Goal: Transaction & Acquisition: Purchase product/service

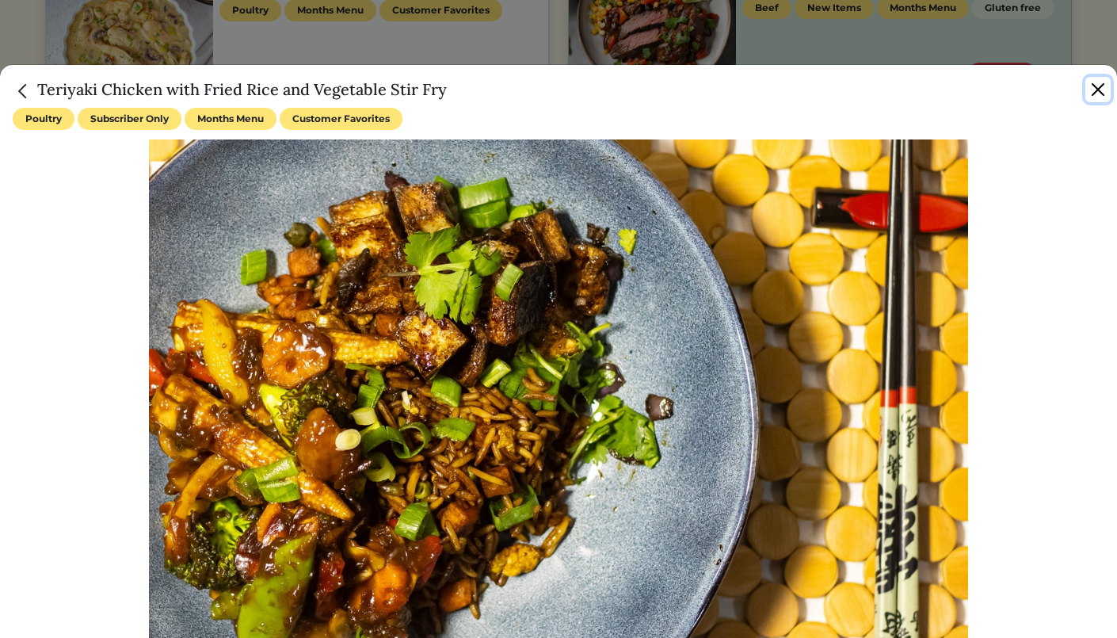
click at [1100, 86] on button "Close" at bounding box center [1097, 89] width 25 height 25
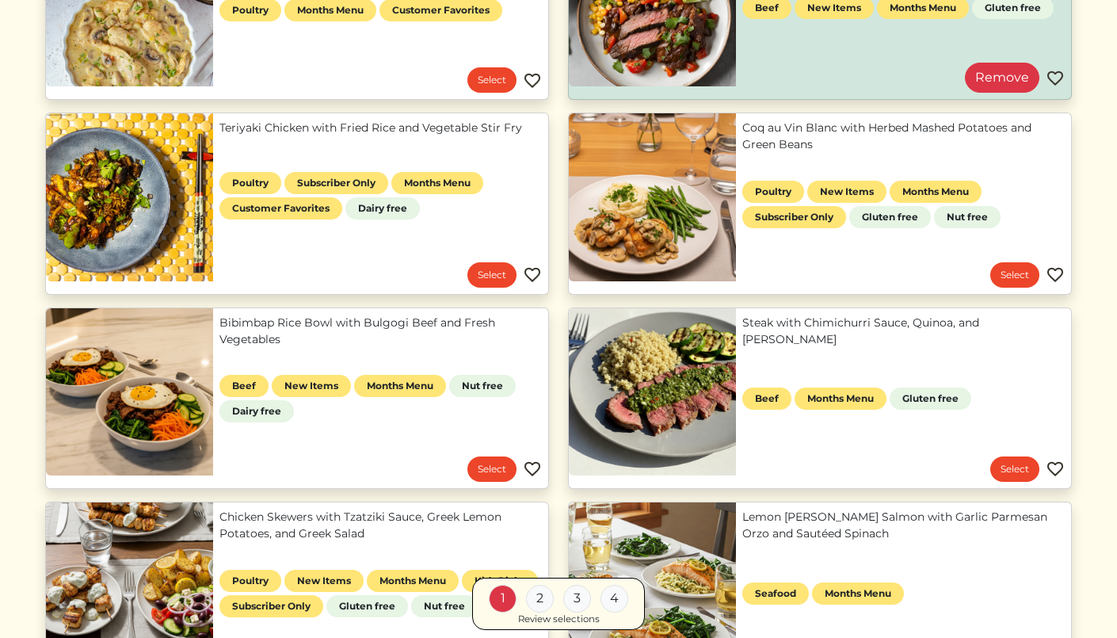
click at [306, 136] on link "Teriyaki Chicken with Fried Rice and Vegetable Stir Fry" at bounding box center [380, 128] width 322 height 17
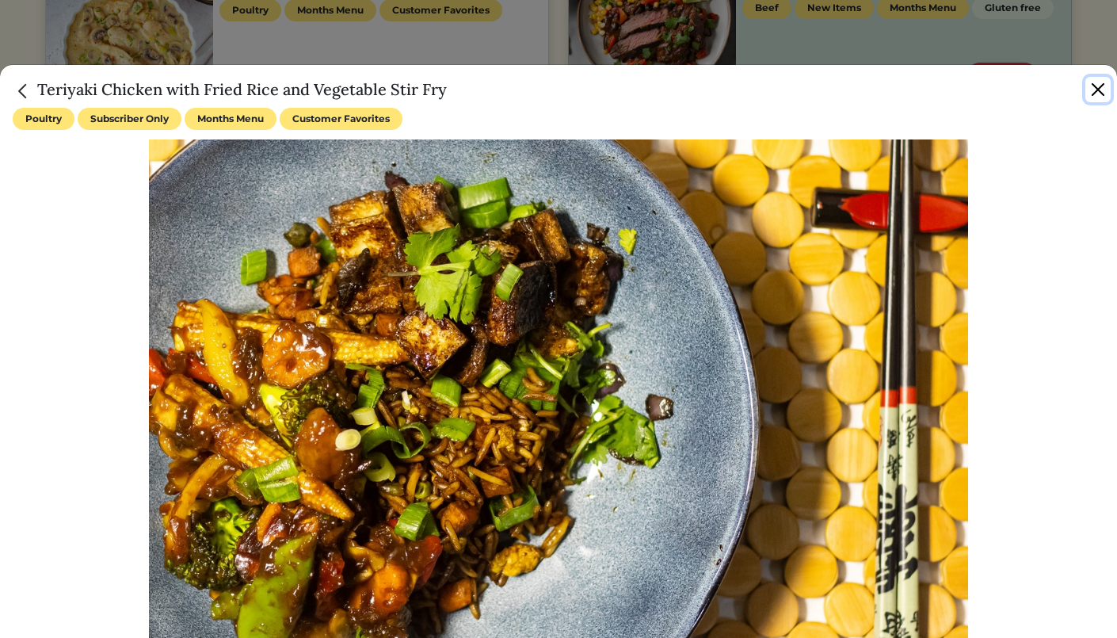
click at [1096, 93] on button "Close" at bounding box center [1097, 89] width 25 height 25
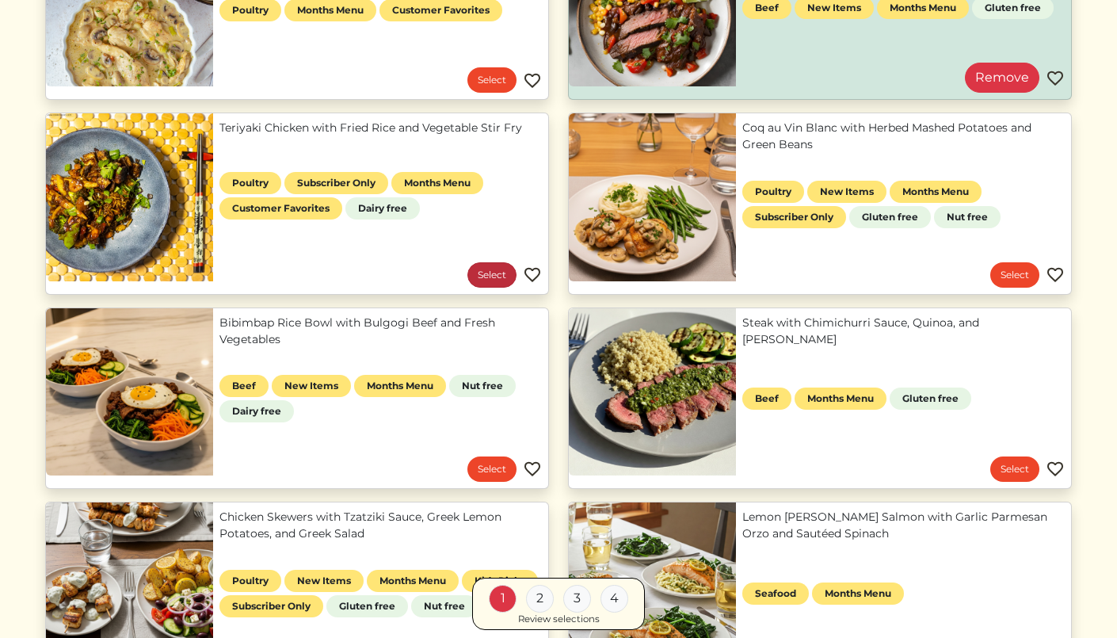
click at [482, 278] on link "Select" at bounding box center [491, 274] width 49 height 25
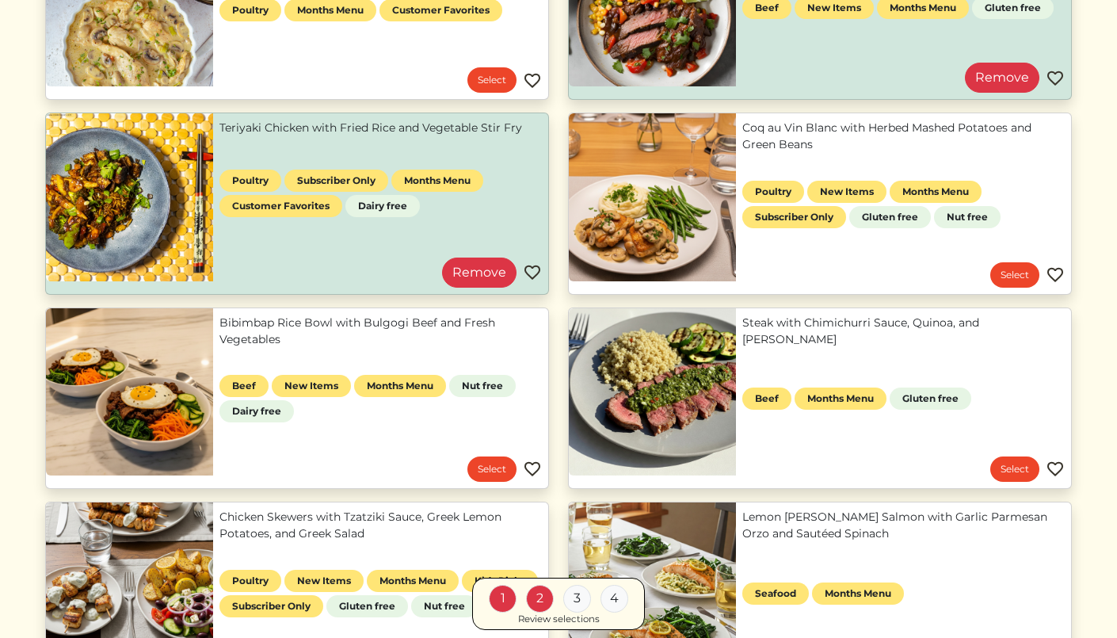
scroll to position [515, 0]
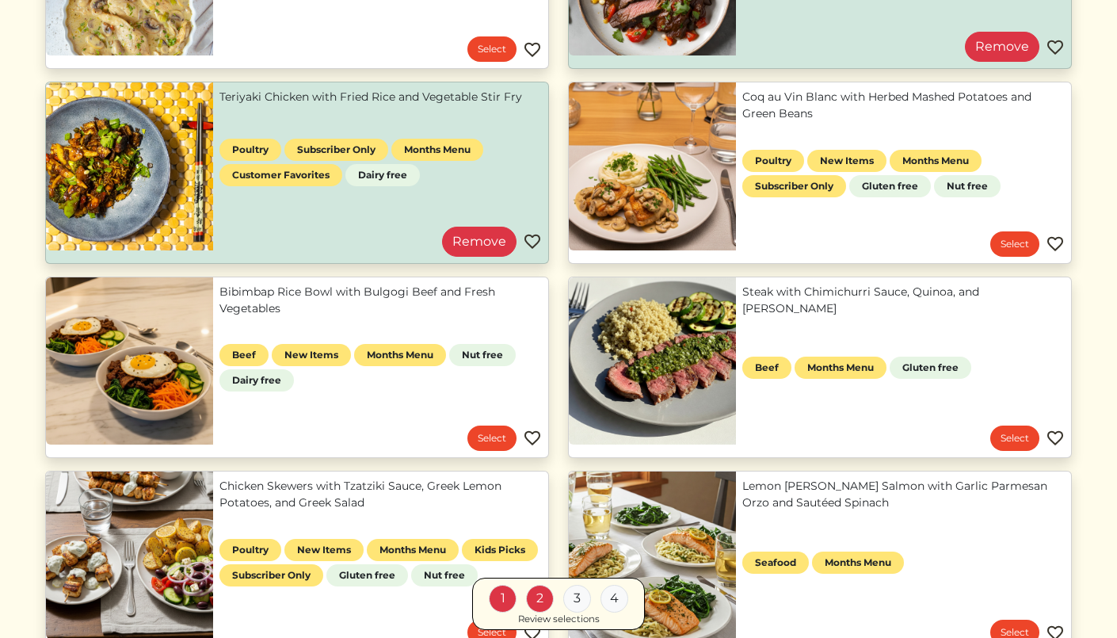
click at [391, 307] on link "Bibimbap Rice Bowl with Bulgogi Beef and Fresh Vegetables" at bounding box center [380, 300] width 322 height 33
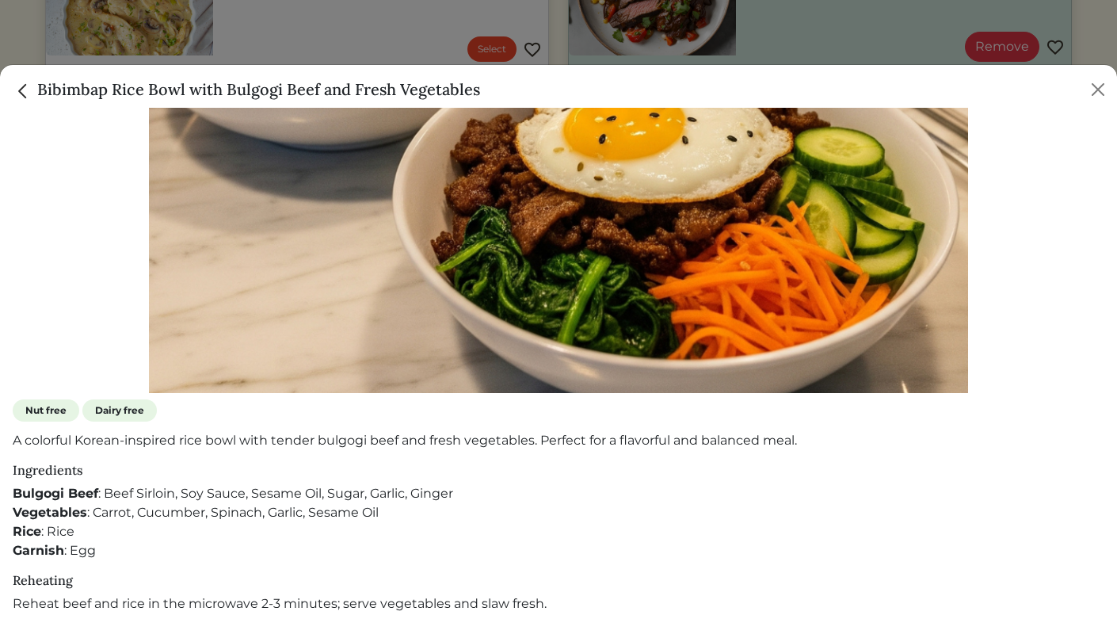
scroll to position [292, 0]
click at [1111, 95] on div "Bibimbap Rice Bowl with Bulgogi Beef and Fresh Vegetables" at bounding box center [558, 86] width 1117 height 43
click at [1103, 90] on button "Close" at bounding box center [1097, 89] width 25 height 25
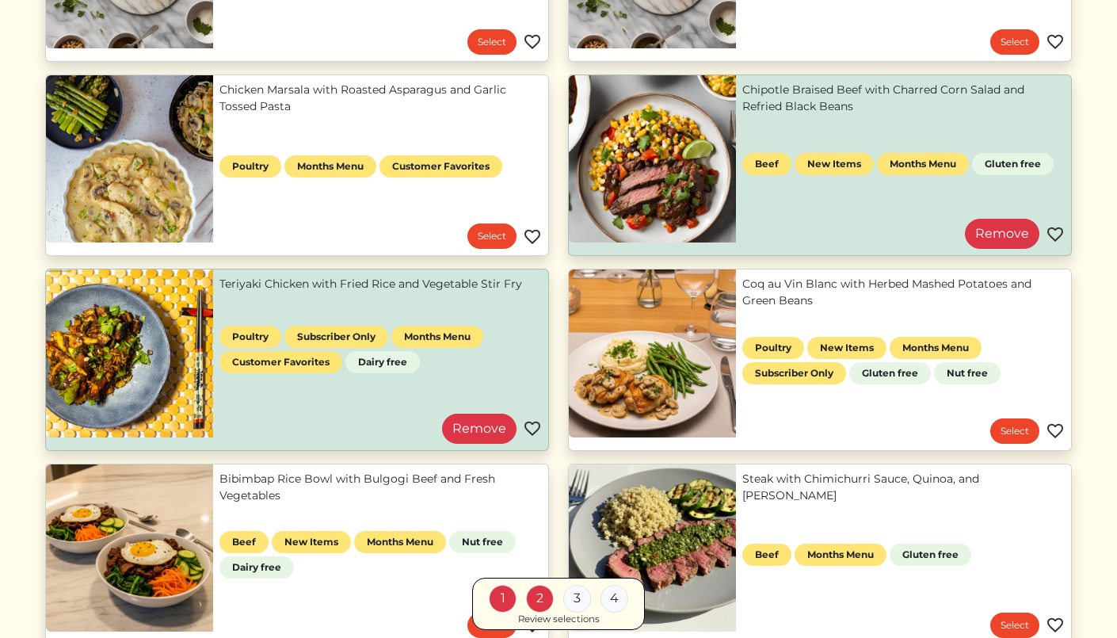
scroll to position [318, 0]
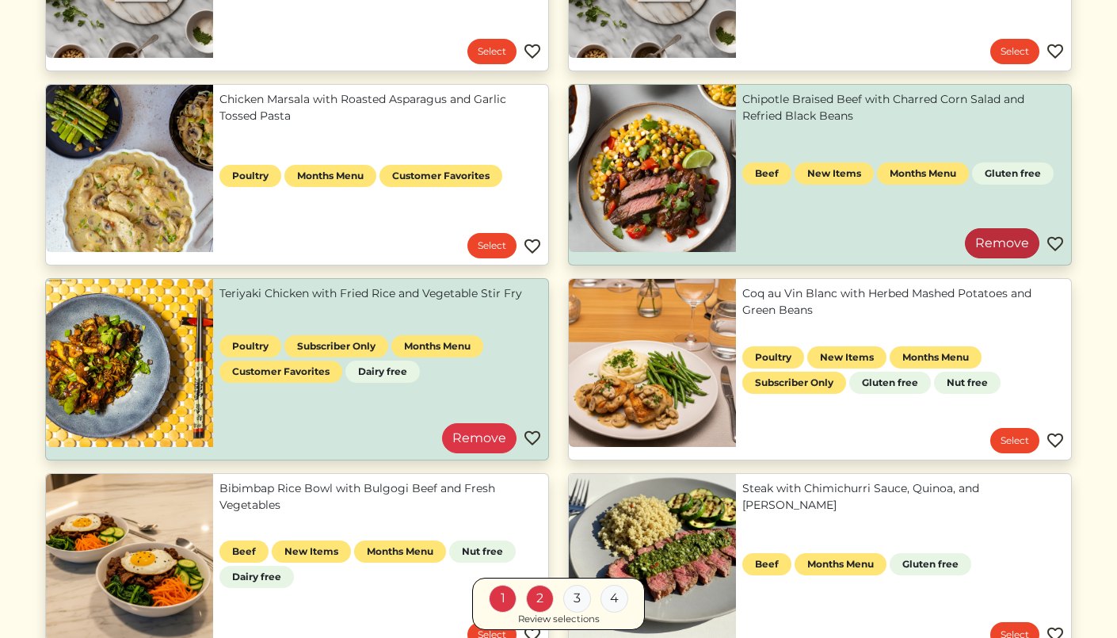
click at [994, 246] on link "Remove" at bounding box center [1002, 243] width 74 height 30
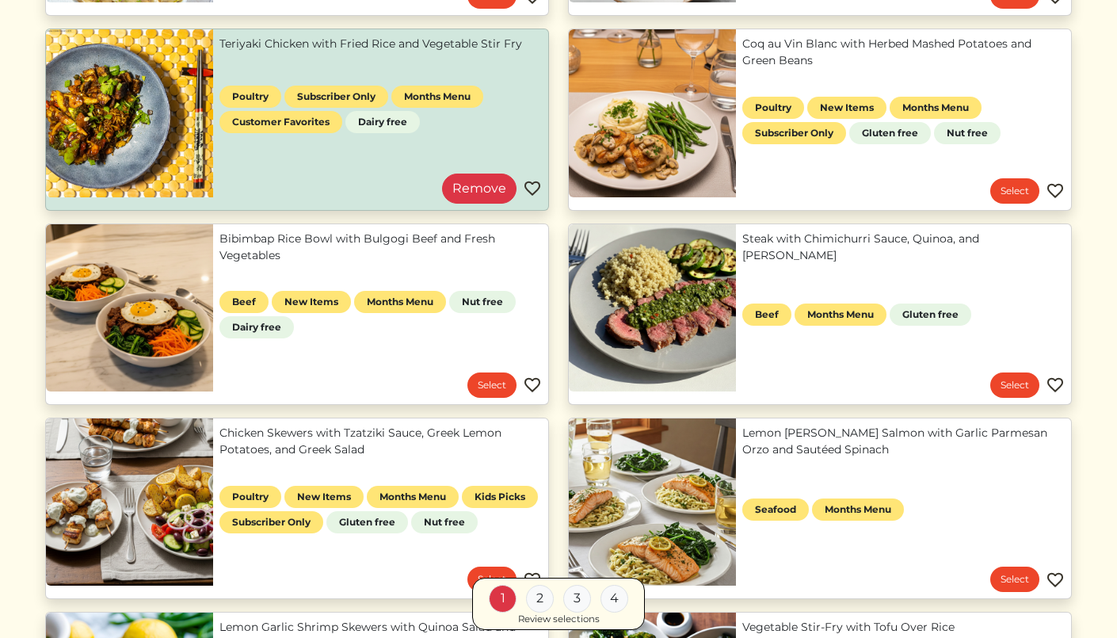
scroll to position [574, 0]
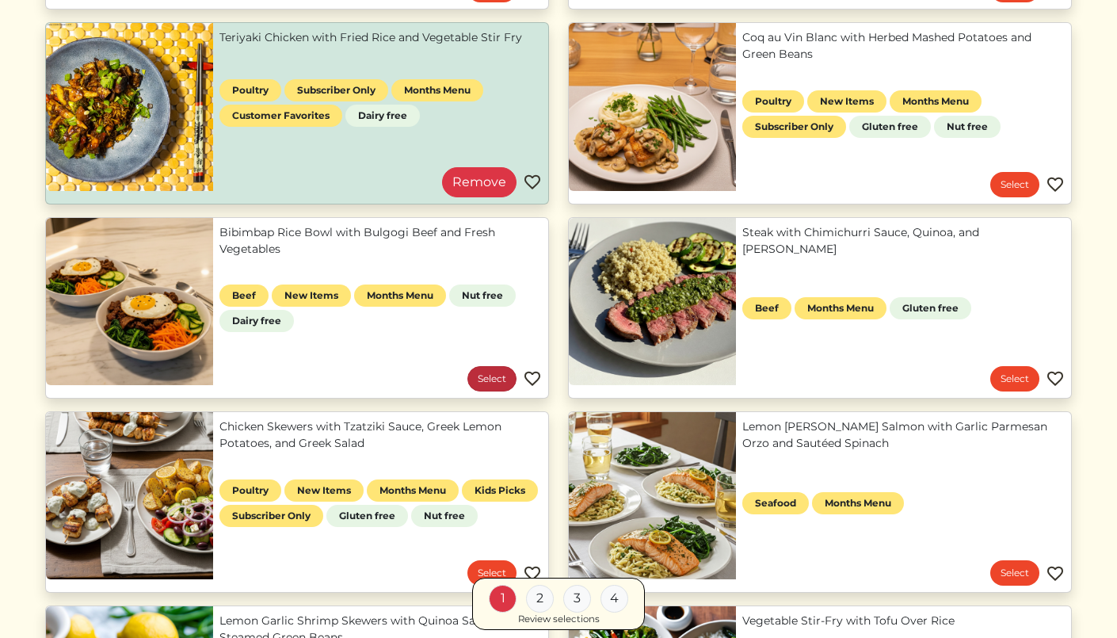
click at [488, 378] on link "Select" at bounding box center [491, 378] width 49 height 25
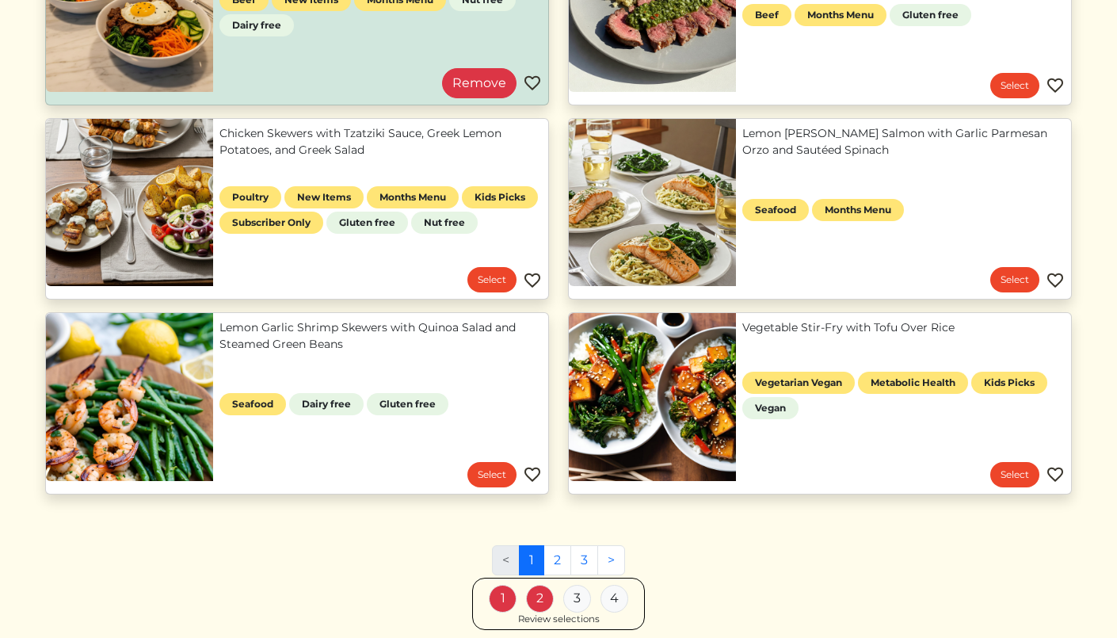
scroll to position [883, 0]
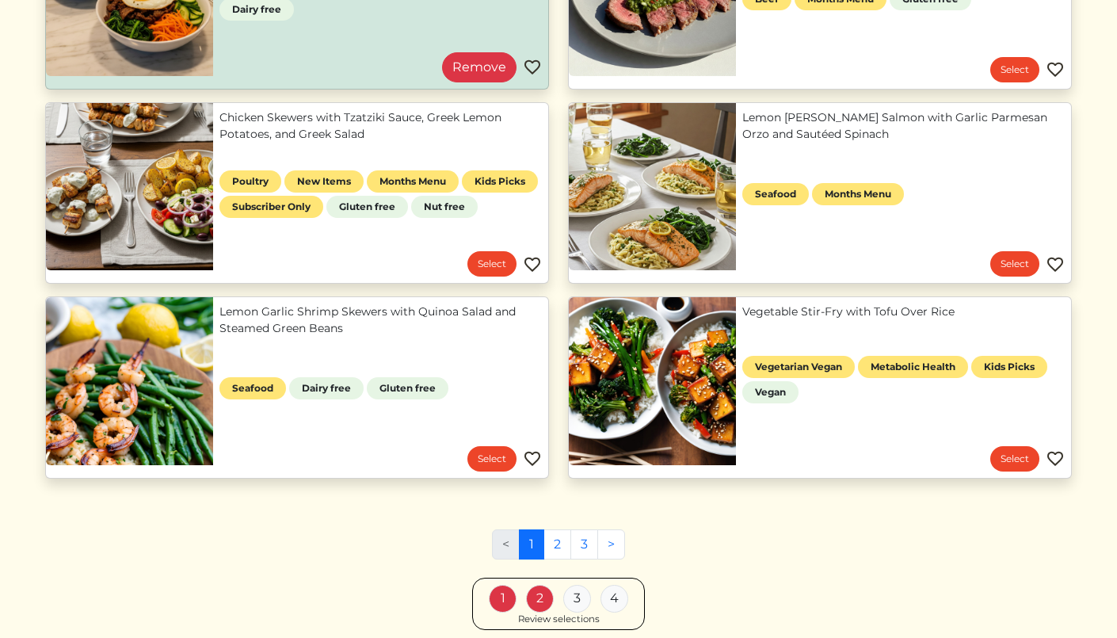
click at [392, 337] on link "Lemon Garlic Shrimp Skewers with Quinoa Salad and Steamed Green Beans" at bounding box center [380, 319] width 322 height 33
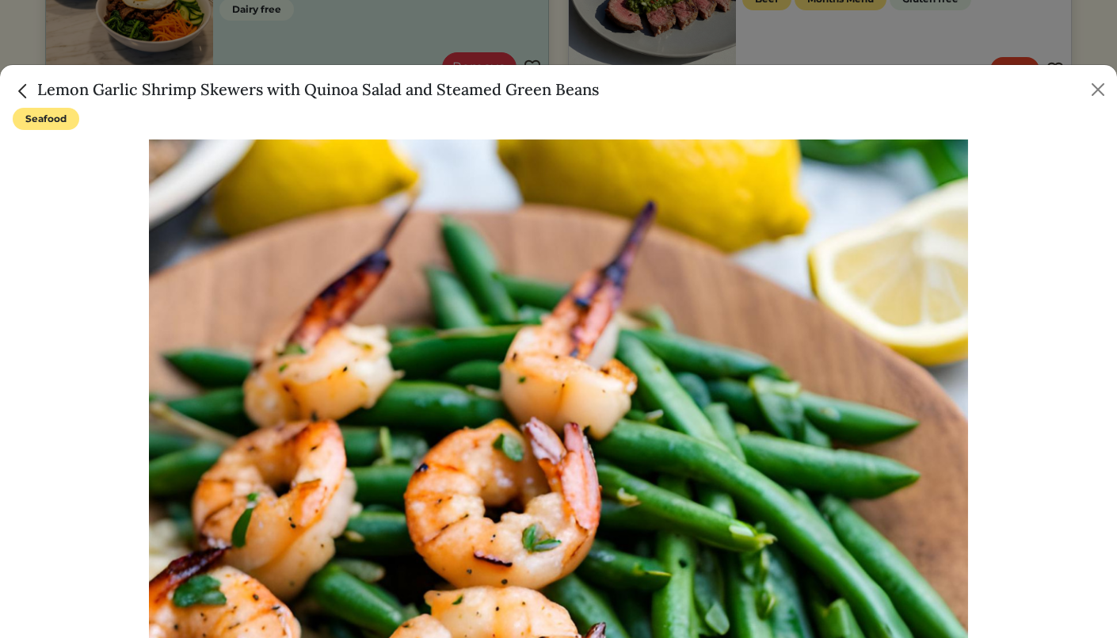
scroll to position [273, 0]
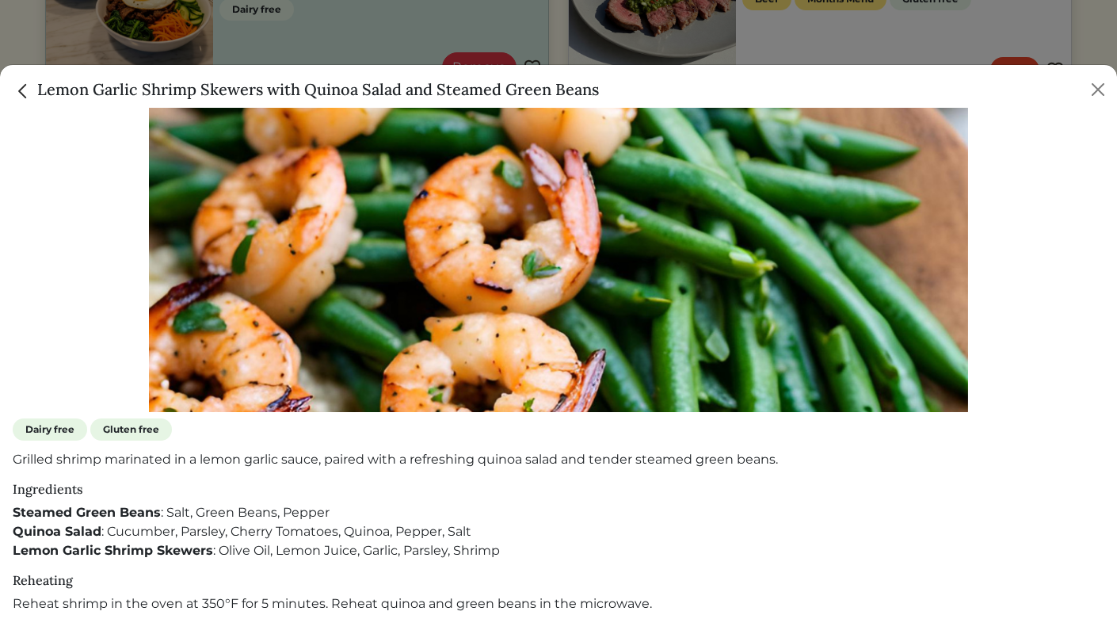
click at [392, 337] on img at bounding box center [558, 139] width 819 height 546
click at [1090, 89] on button "Close" at bounding box center [1097, 89] width 25 height 25
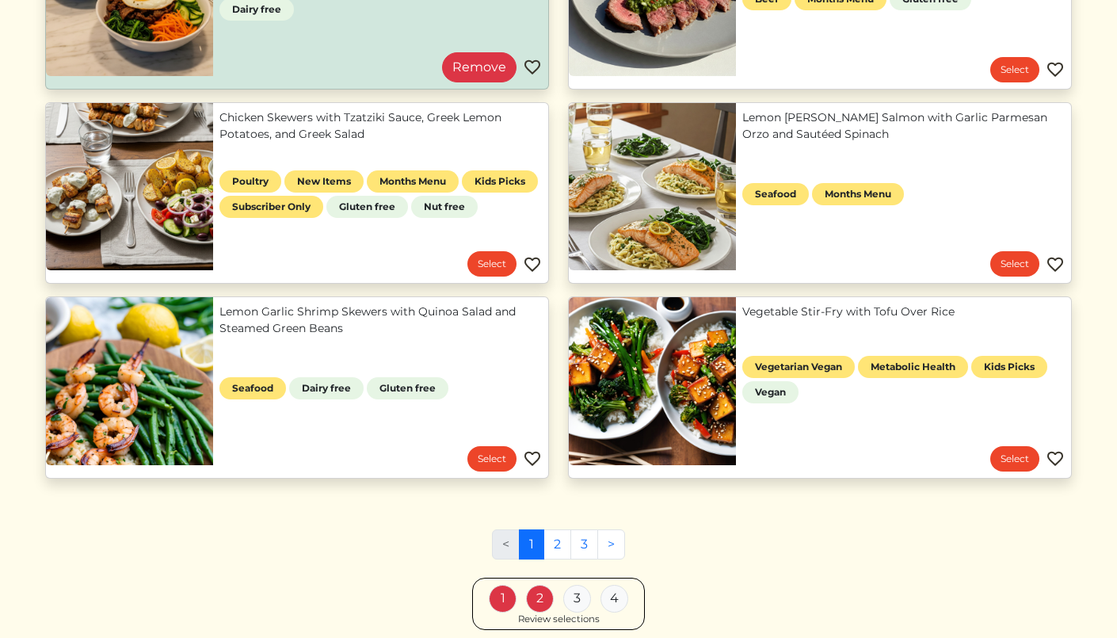
click at [467, 337] on link "Lemon Garlic Shrimp Skewers with Quinoa Salad and Steamed Green Beans" at bounding box center [380, 319] width 322 height 33
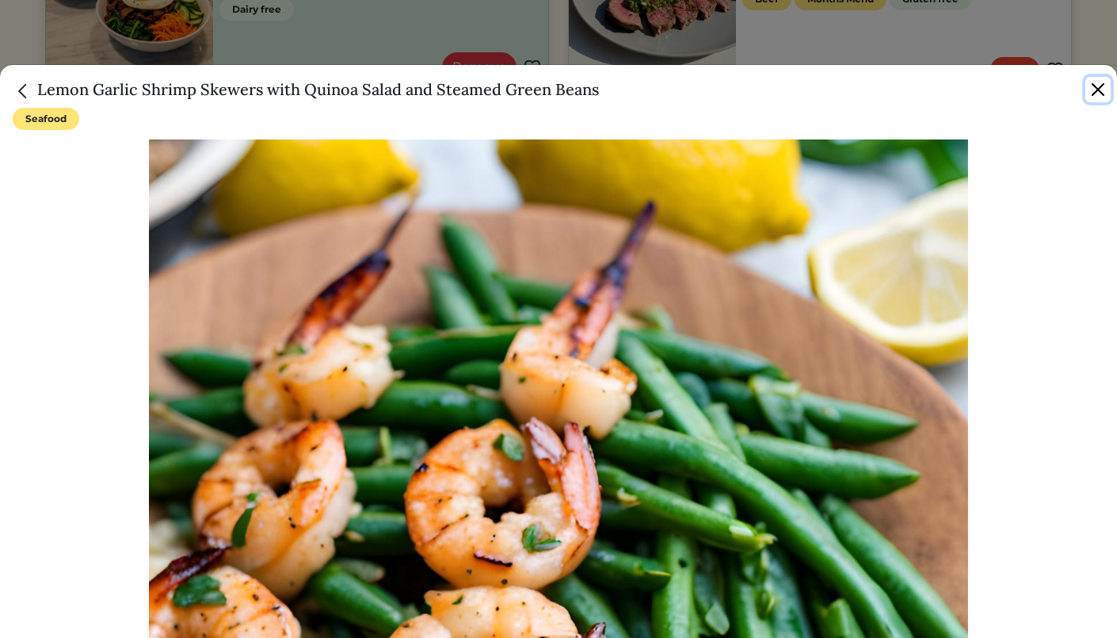
click at [1102, 89] on button "Close" at bounding box center [1097, 89] width 25 height 25
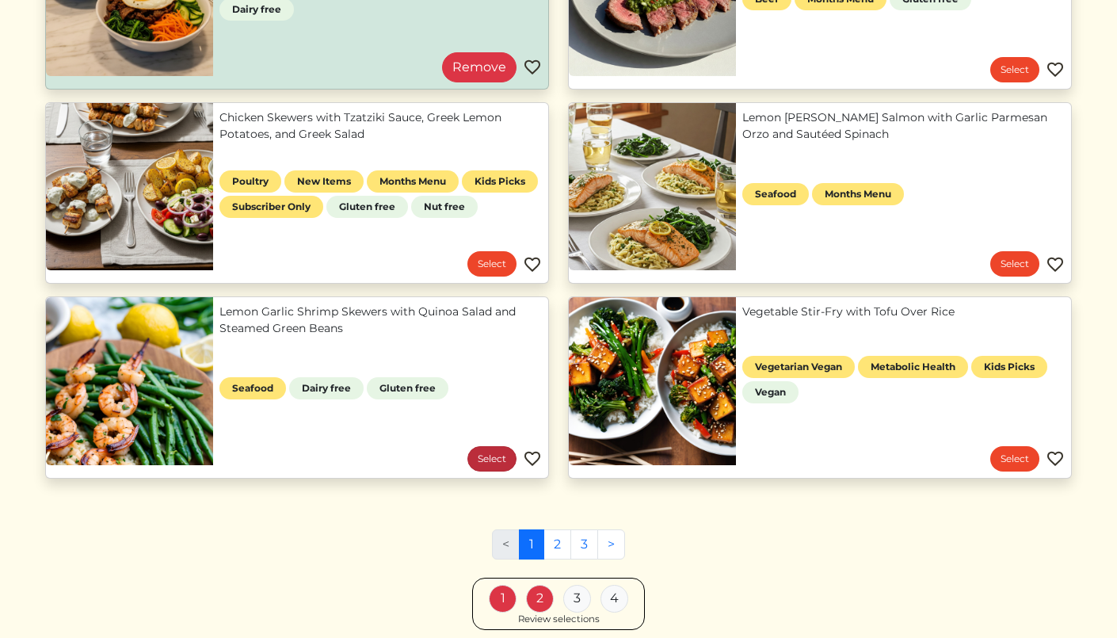
click at [496, 467] on link "Select" at bounding box center [491, 458] width 49 height 25
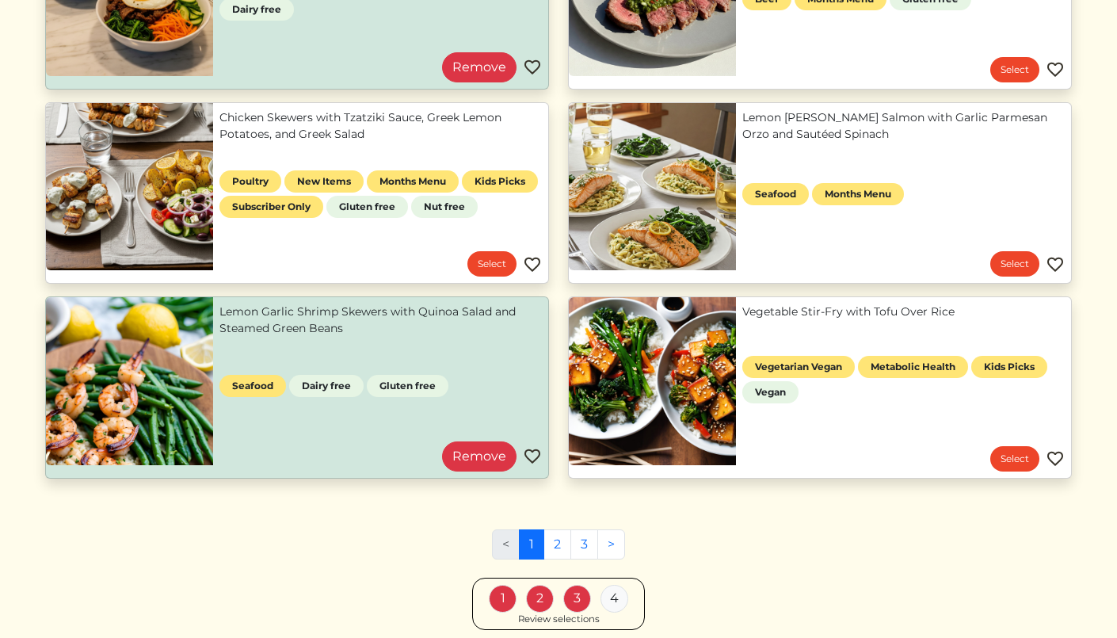
click at [973, 303] on link "Vegetable Stir-Fry with Tofu Over Rice" at bounding box center [903, 311] width 322 height 17
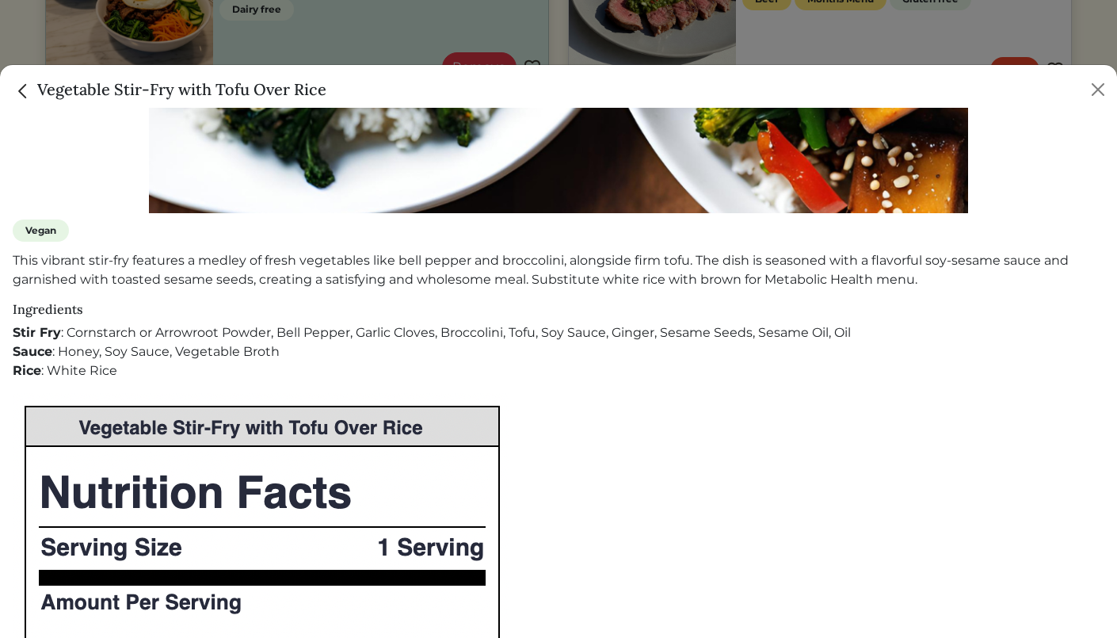
scroll to position [473, 0]
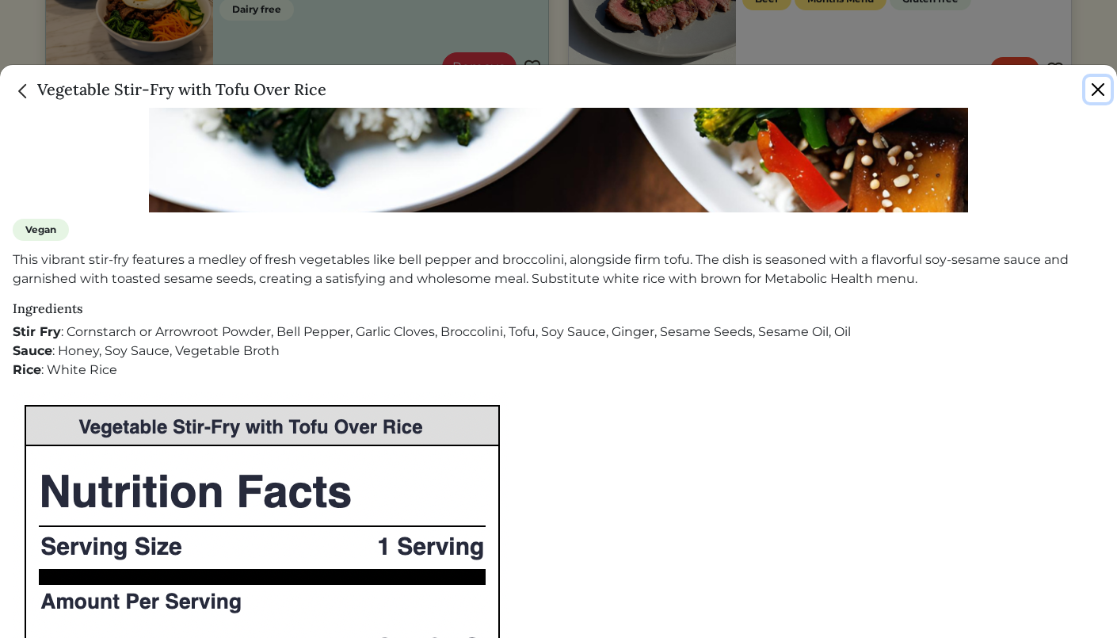
click at [1100, 92] on button "Close" at bounding box center [1097, 89] width 25 height 25
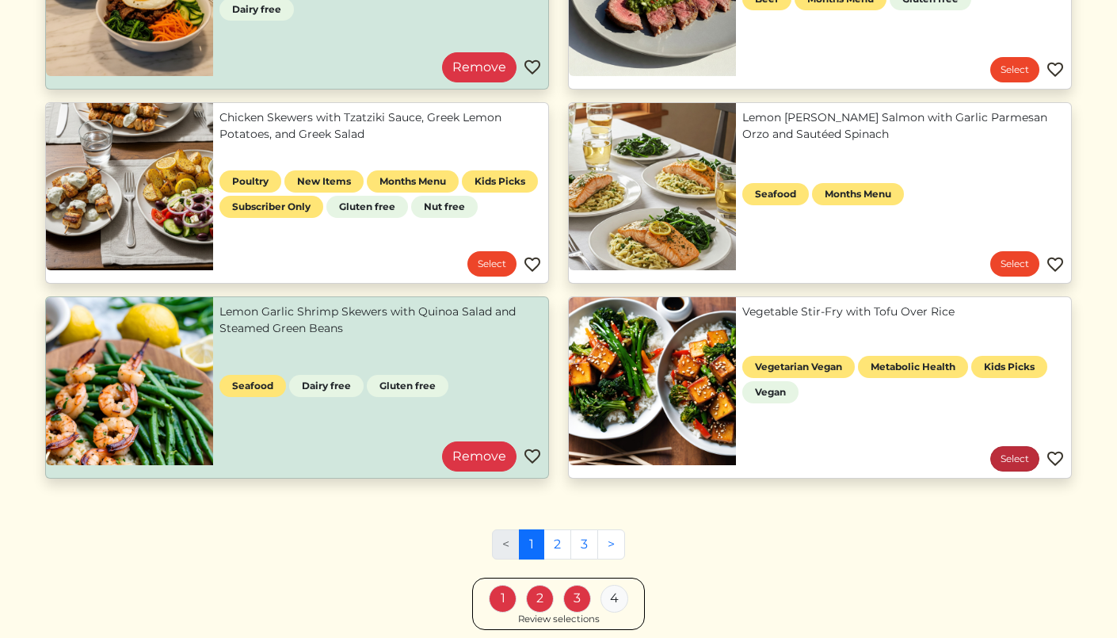
click at [1015, 452] on link "Select" at bounding box center [1014, 458] width 49 height 25
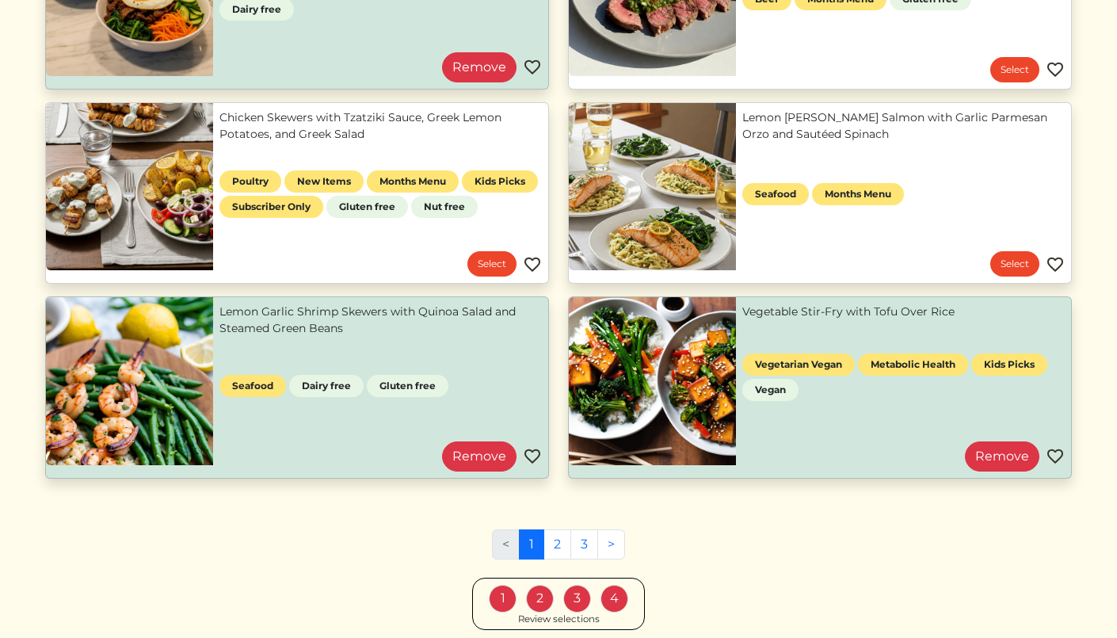
scroll to position [951, 0]
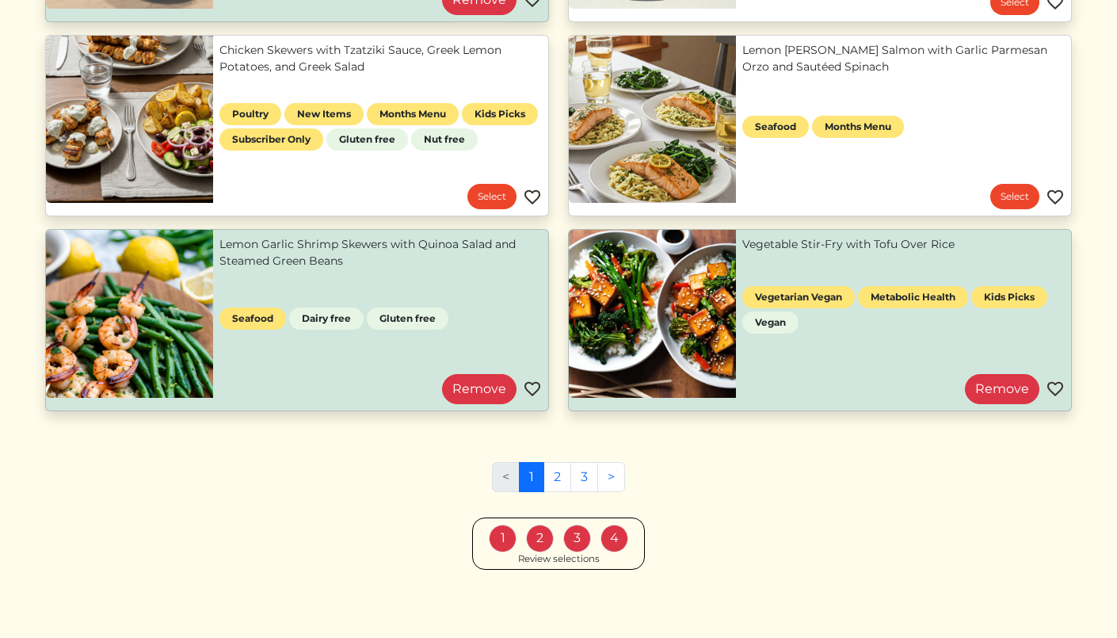
click at [578, 555] on div "Review selections" at bounding box center [559, 559] width 82 height 14
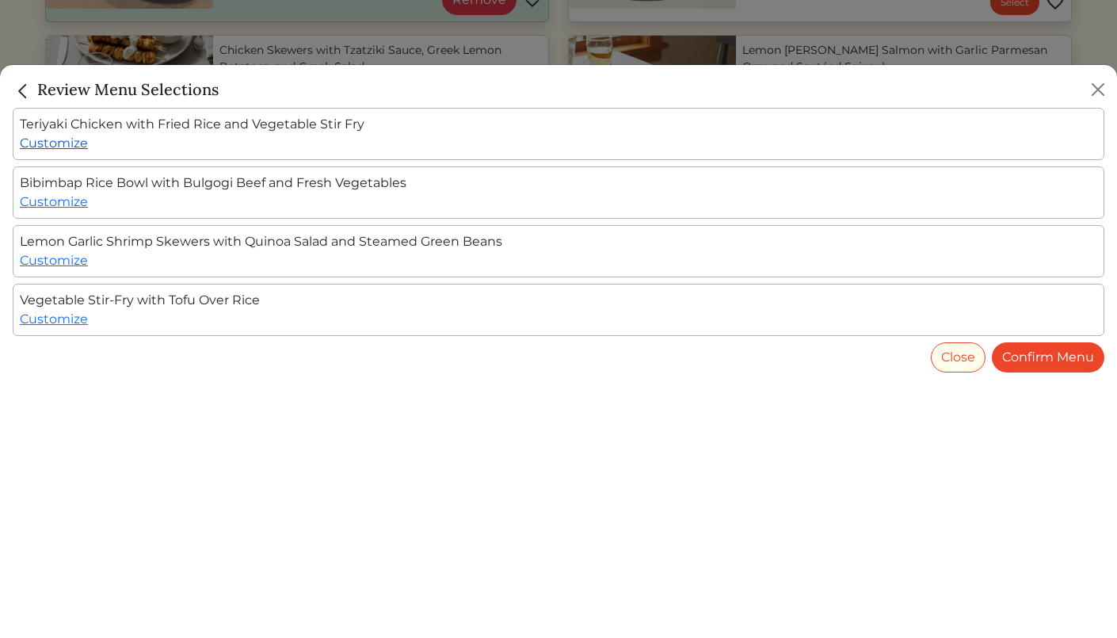
click at [75, 147] on link "Customize" at bounding box center [54, 142] width 68 height 15
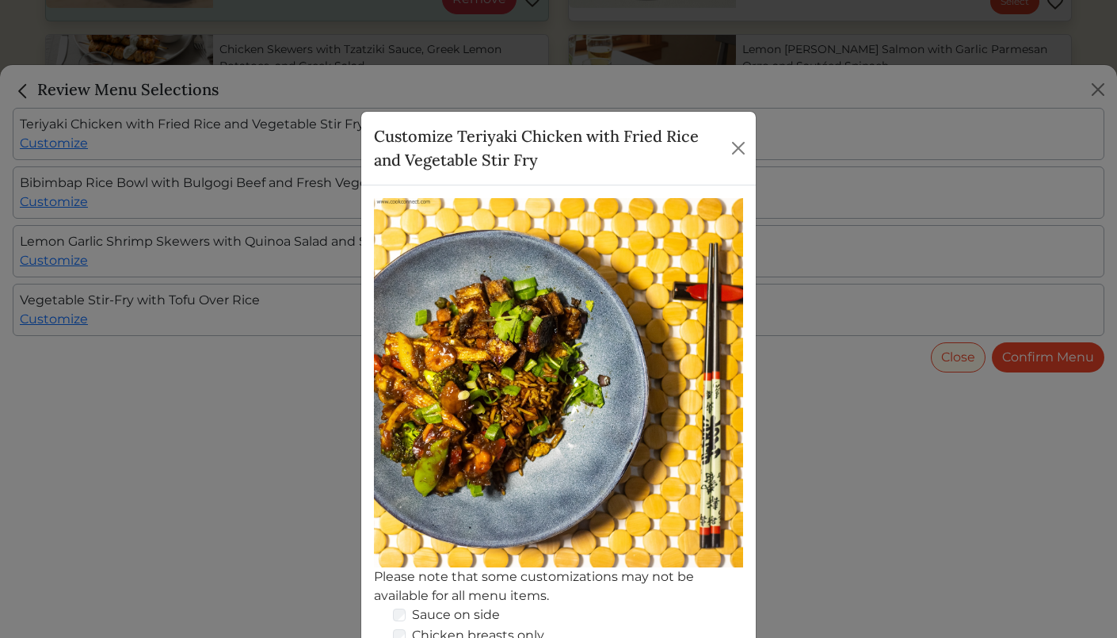
scroll to position [204, 0]
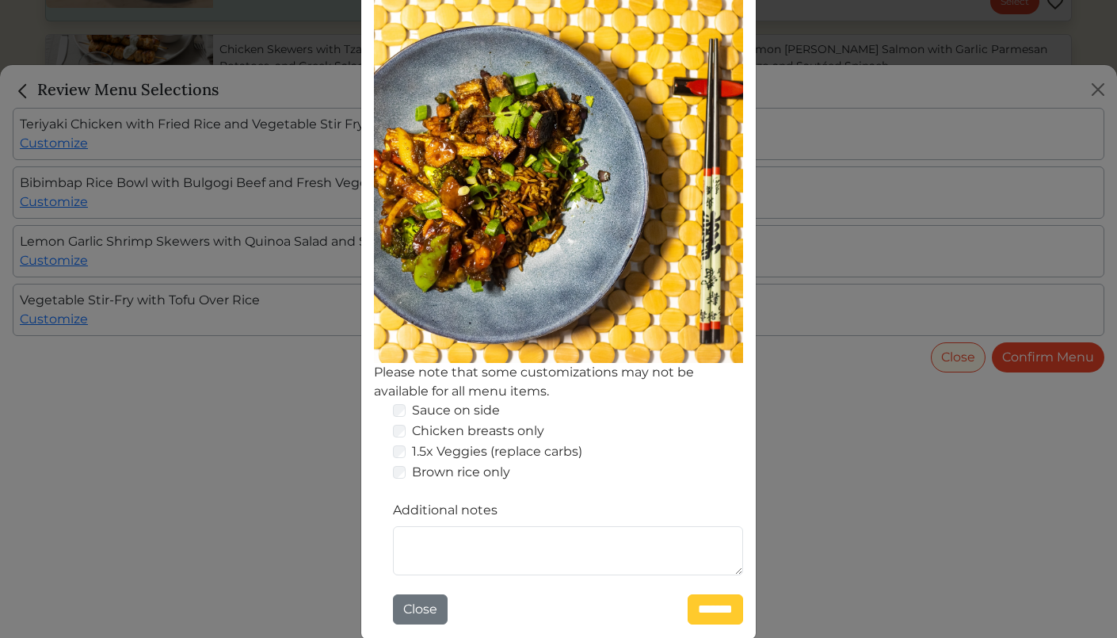
click at [700, 605] on input "*******" at bounding box center [715, 609] width 55 height 30
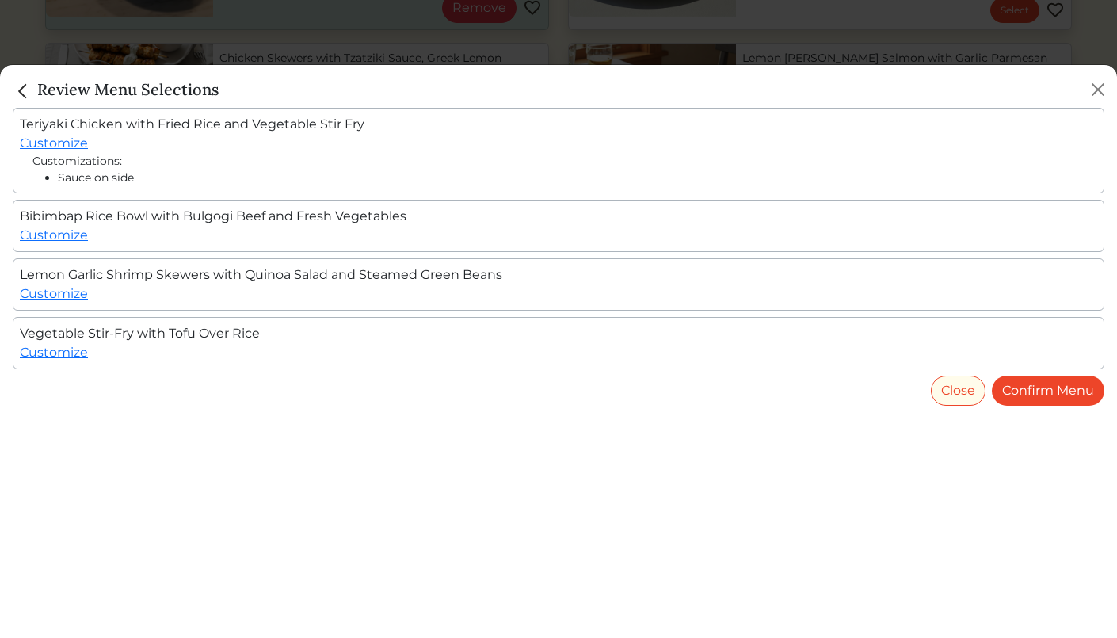
scroll to position [951, 0]
click at [74, 294] on link "Customize" at bounding box center [54, 293] width 68 height 15
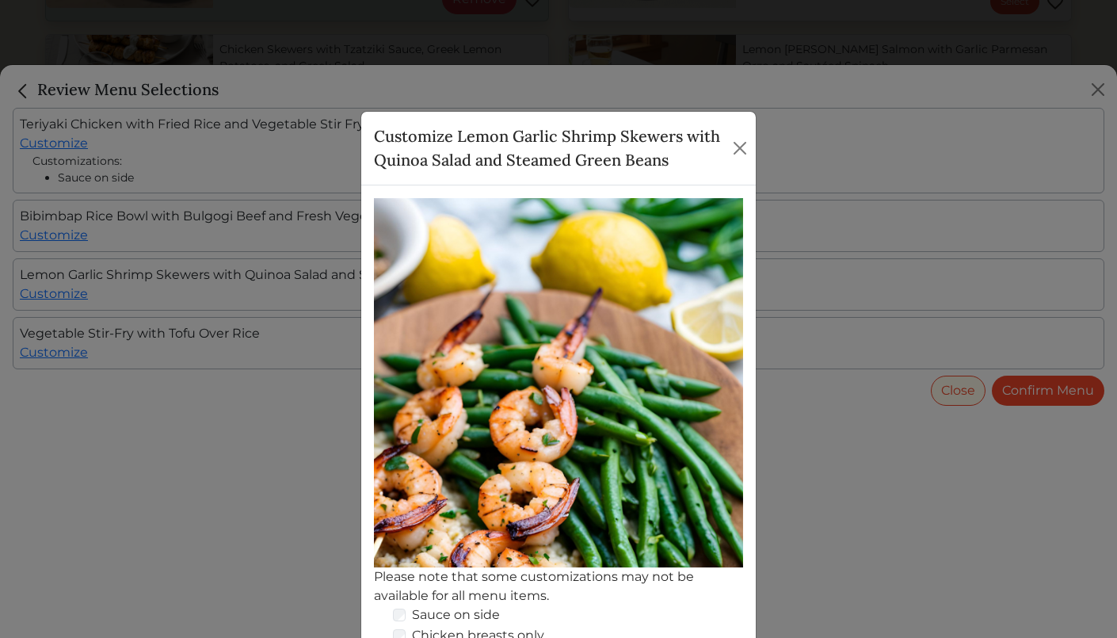
scroll to position [204, 0]
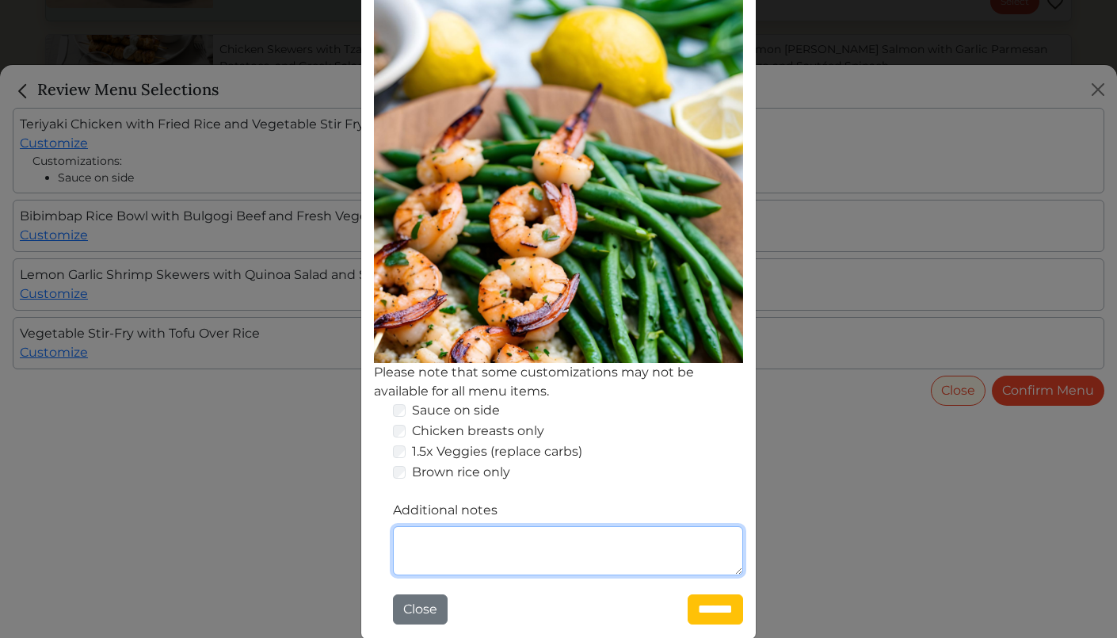
click at [520, 558] on textarea "Additional notes" at bounding box center [568, 550] width 350 height 49
type textarea "**********"
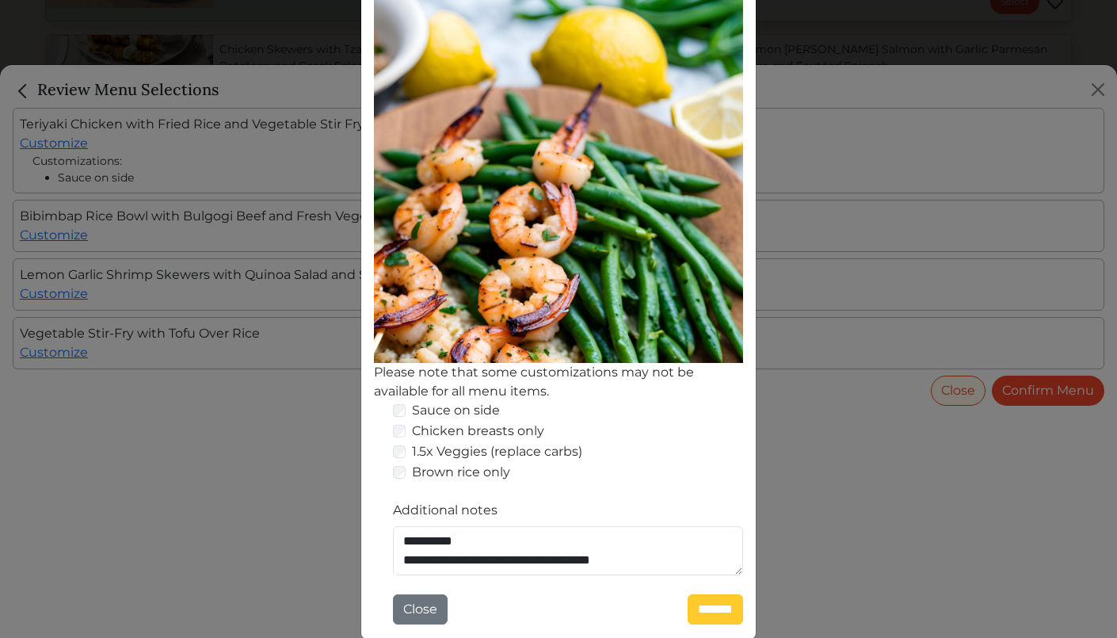
click at [695, 606] on input "*******" at bounding box center [715, 609] width 55 height 30
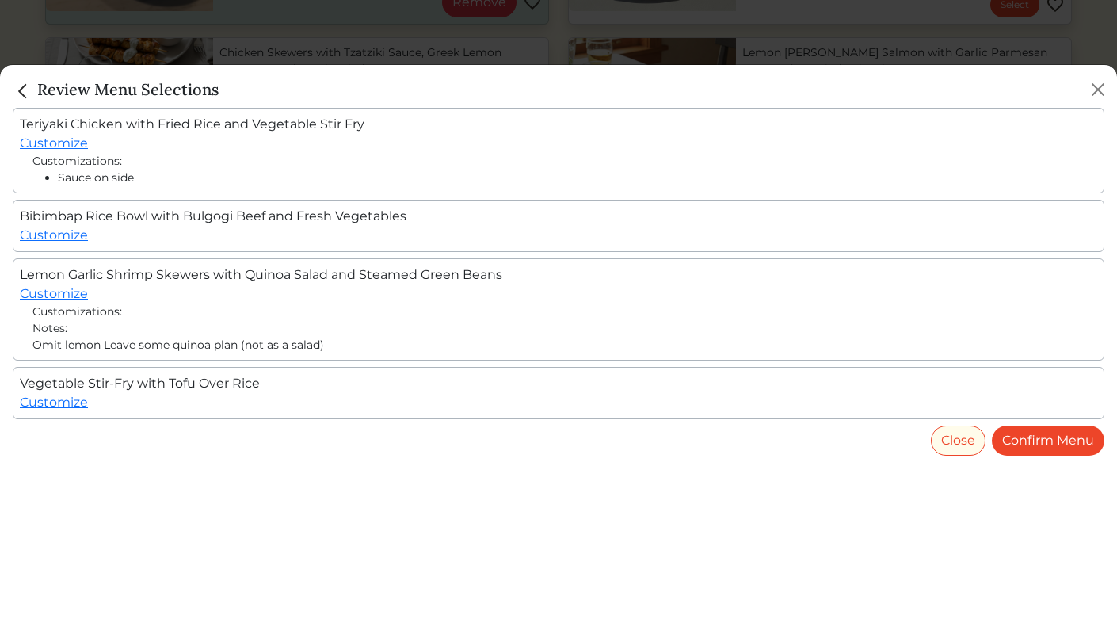
scroll to position [951, 0]
click at [1082, 444] on link "Confirm Menu" at bounding box center [1048, 440] width 112 height 30
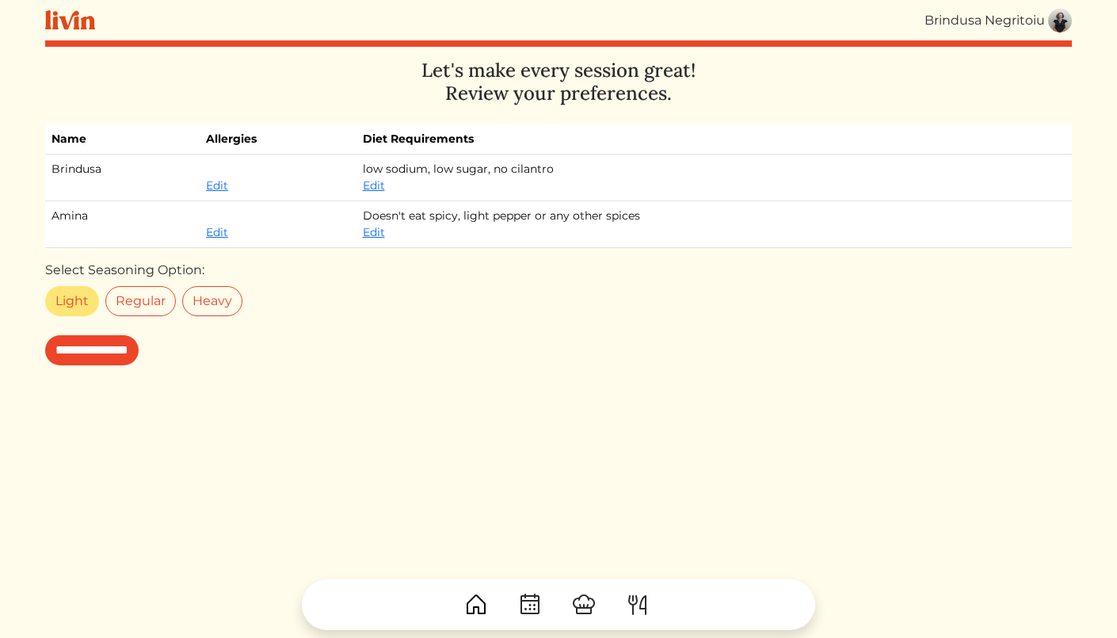
click at [63, 303] on label "Light" at bounding box center [72, 301] width 54 height 30
click at [115, 341] on input "**********" at bounding box center [91, 350] width 93 height 30
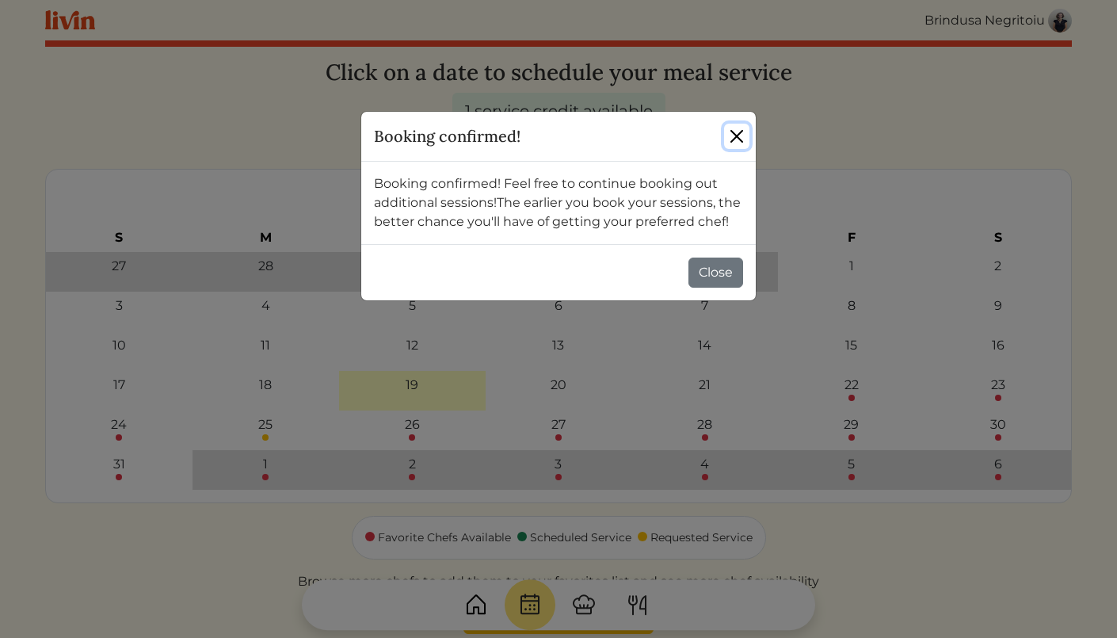
click at [734, 131] on button "Close" at bounding box center [736, 136] width 25 height 25
